Goal: Navigation & Orientation: Find specific page/section

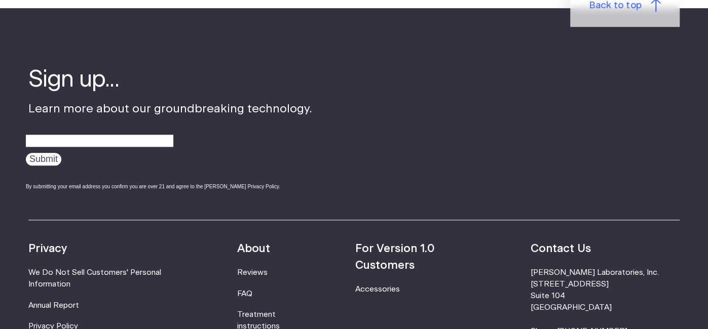
scroll to position [3187, 0]
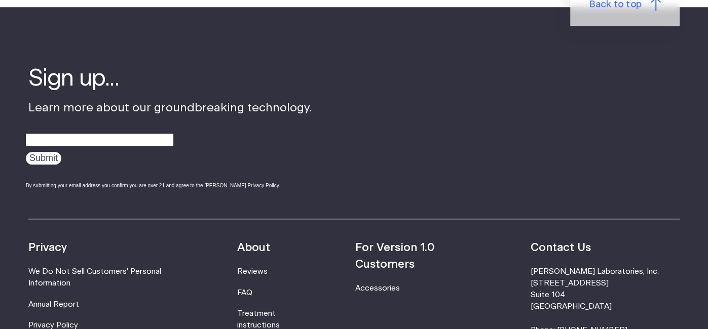
click at [493, 240] on li "For Version 1.0 Customers" at bounding box center [423, 257] width 137 height 34
click at [397, 285] on link "Accessories" at bounding box center [377, 289] width 45 height 8
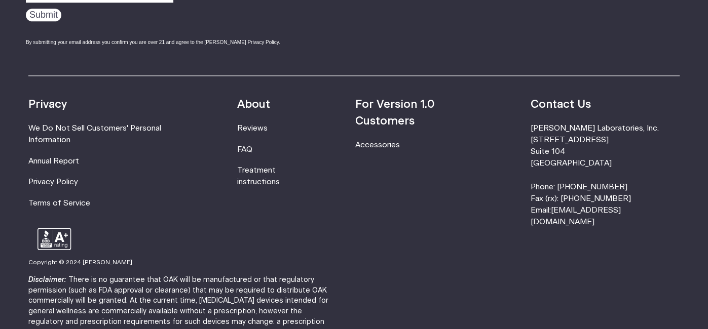
scroll to position [818, 0]
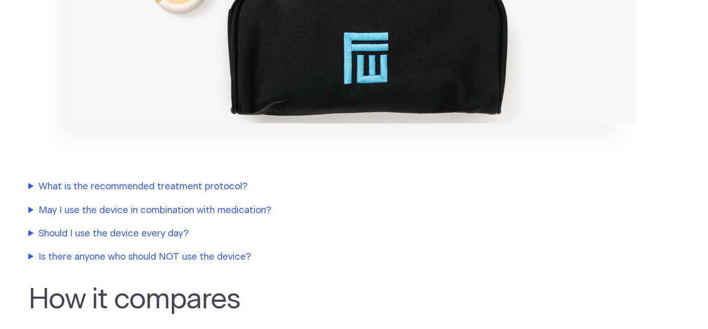
scroll to position [1634, 0]
